Goal: Transaction & Acquisition: Book appointment/travel/reservation

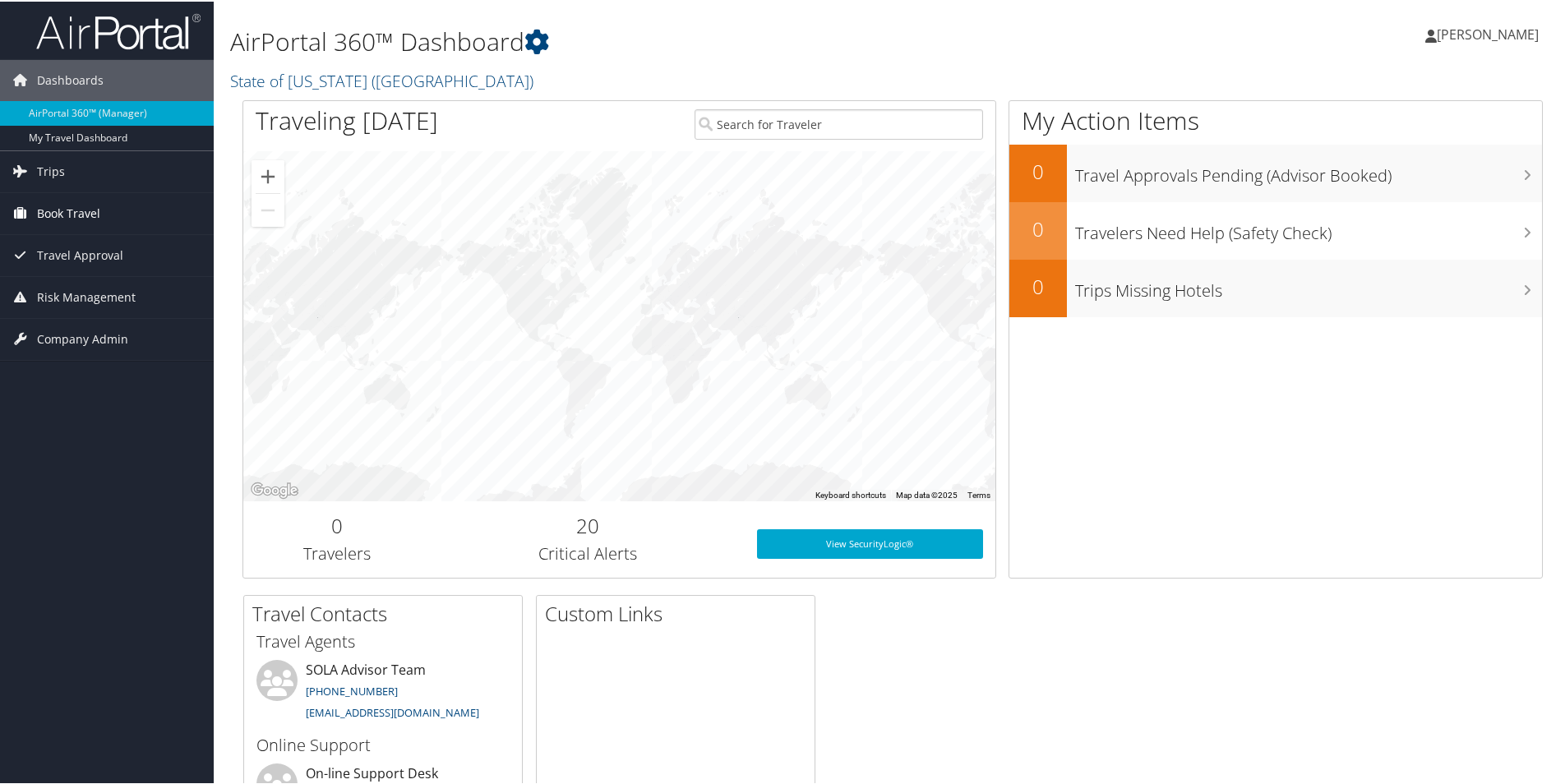
click at [96, 214] on span "Book Travel" at bounding box center [68, 212] width 64 height 41
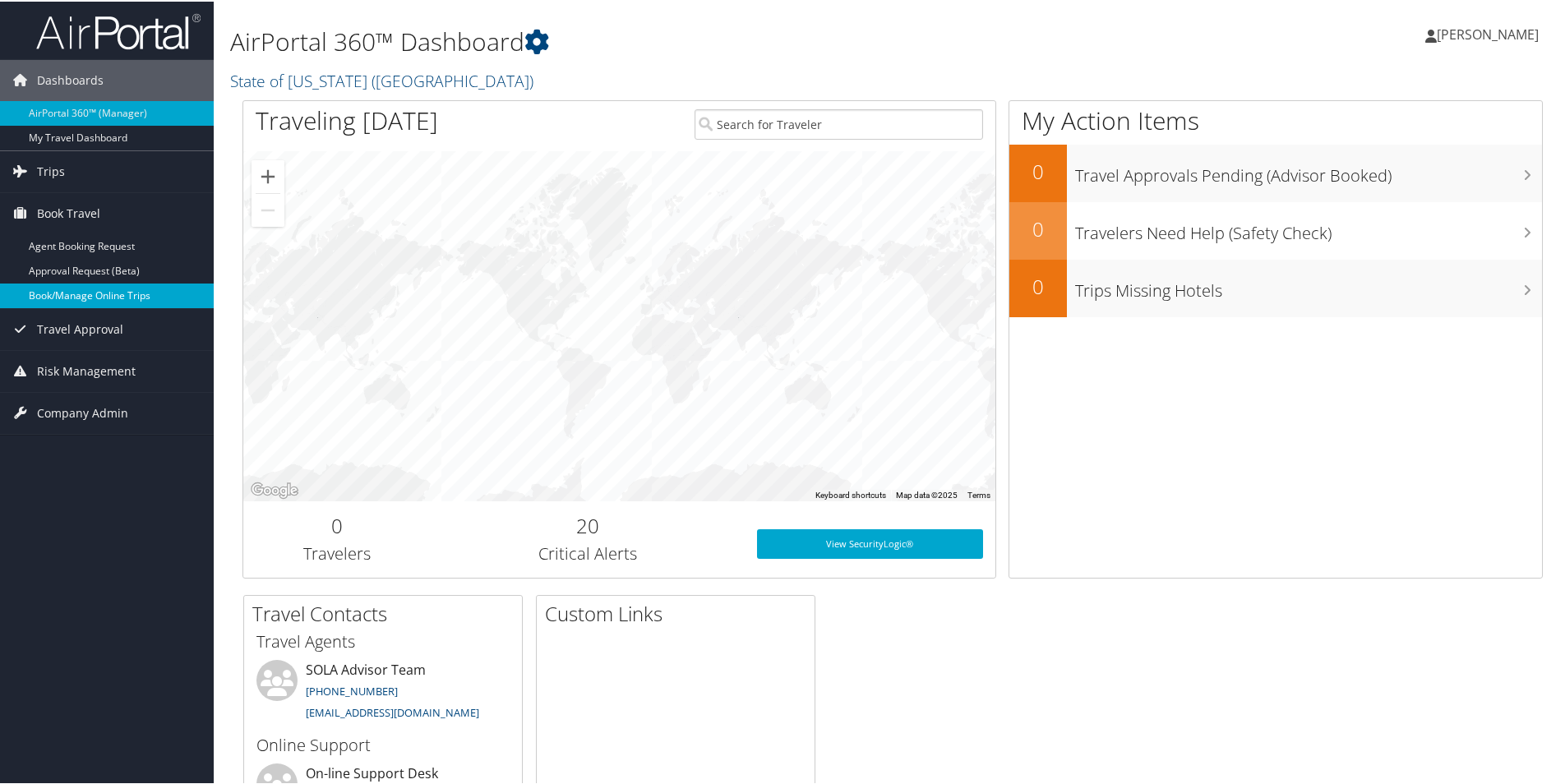
click at [99, 292] on link "Book/Manage Online Trips" at bounding box center [107, 294] width 214 height 25
